Goal: Transaction & Acquisition: Purchase product/service

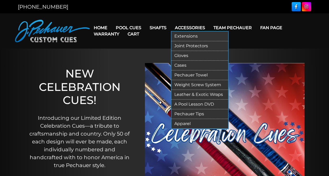
click at [185, 36] on link "Extensions" at bounding box center [199, 36] width 57 height 10
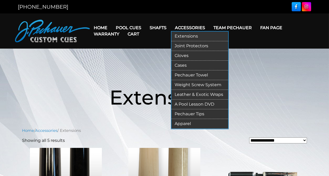
click at [190, 113] on link "Pechauer Tips" at bounding box center [199, 114] width 57 height 10
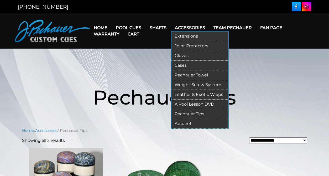
click at [190, 96] on link "Leather & Exotic Wraps" at bounding box center [199, 95] width 57 height 10
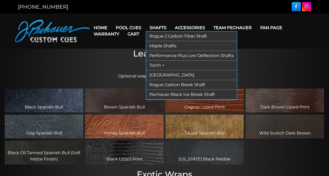
click at [167, 36] on link "Rogue 2 Carbon Fiber Shaft" at bounding box center [191, 36] width 91 height 10
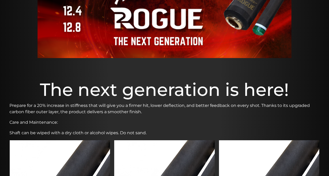
scroll to position [85, 0]
